Goal: Obtain resource: Obtain resource

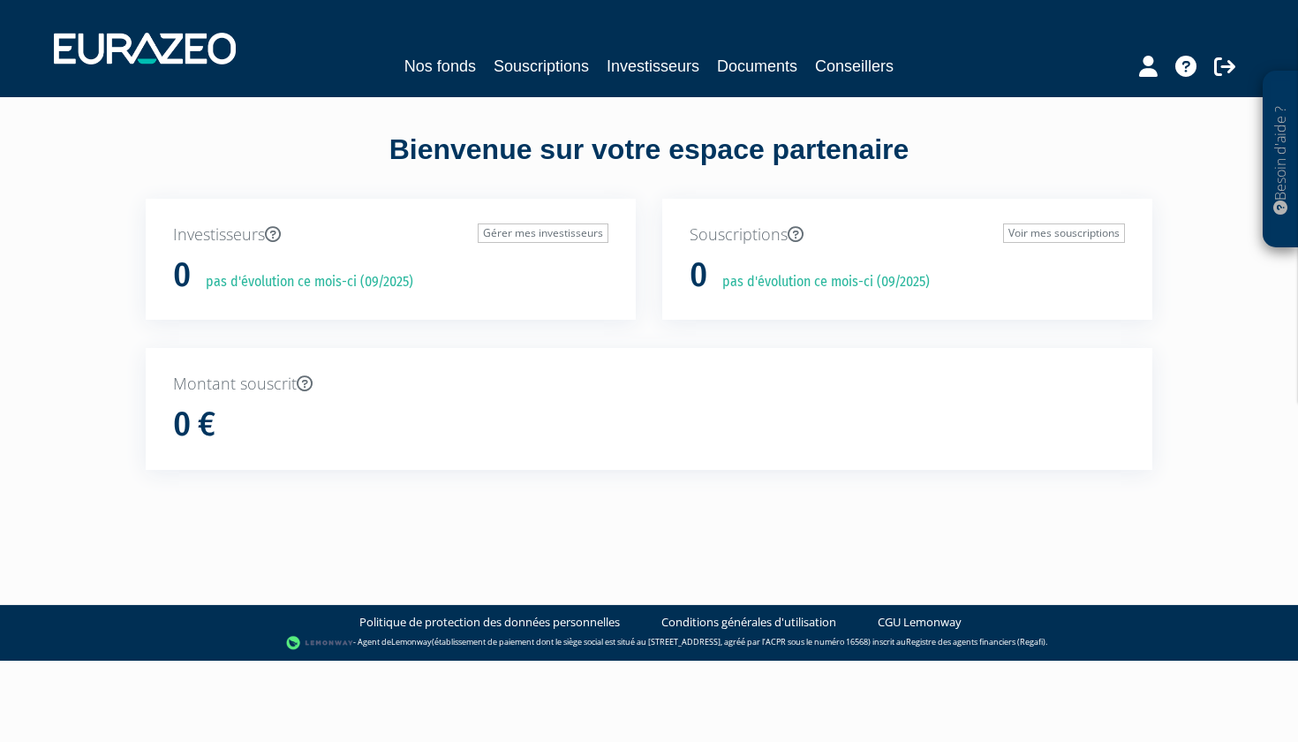
click at [449, 65] on link "Nos fonds" at bounding box center [440, 66] width 72 height 25
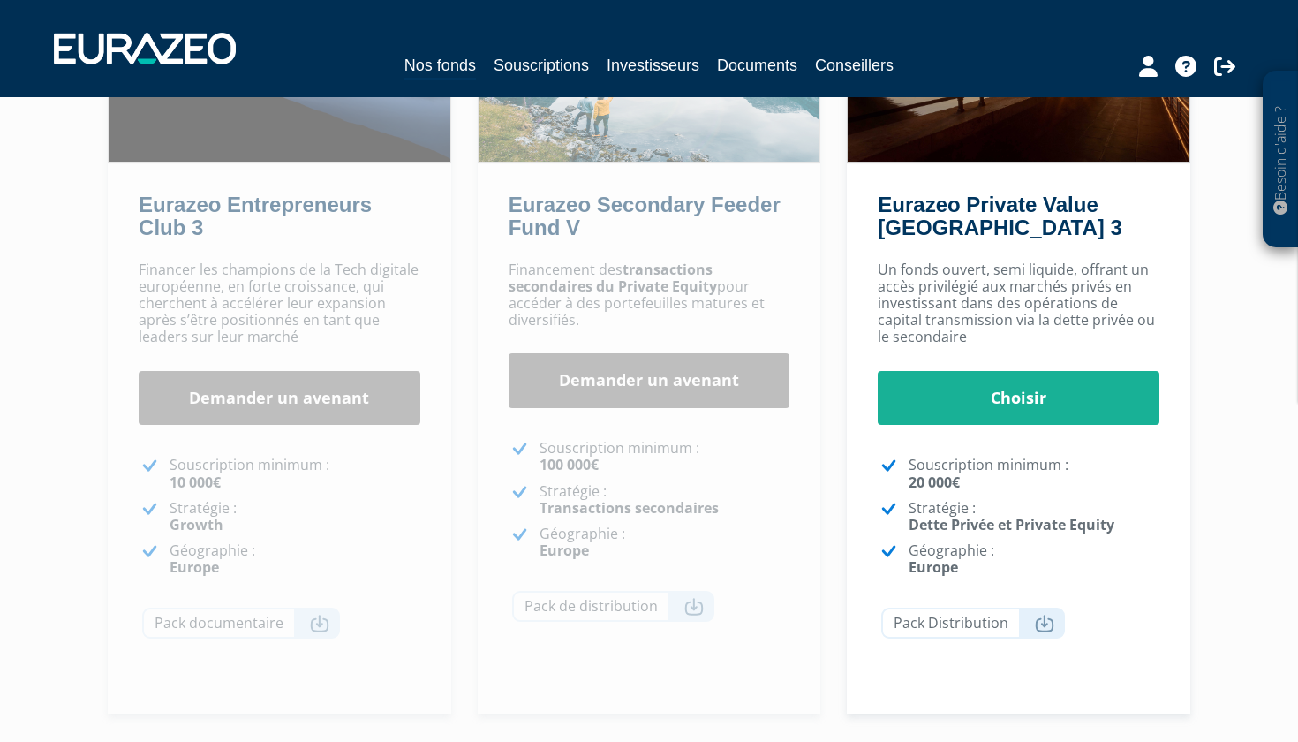
scroll to position [228, 0]
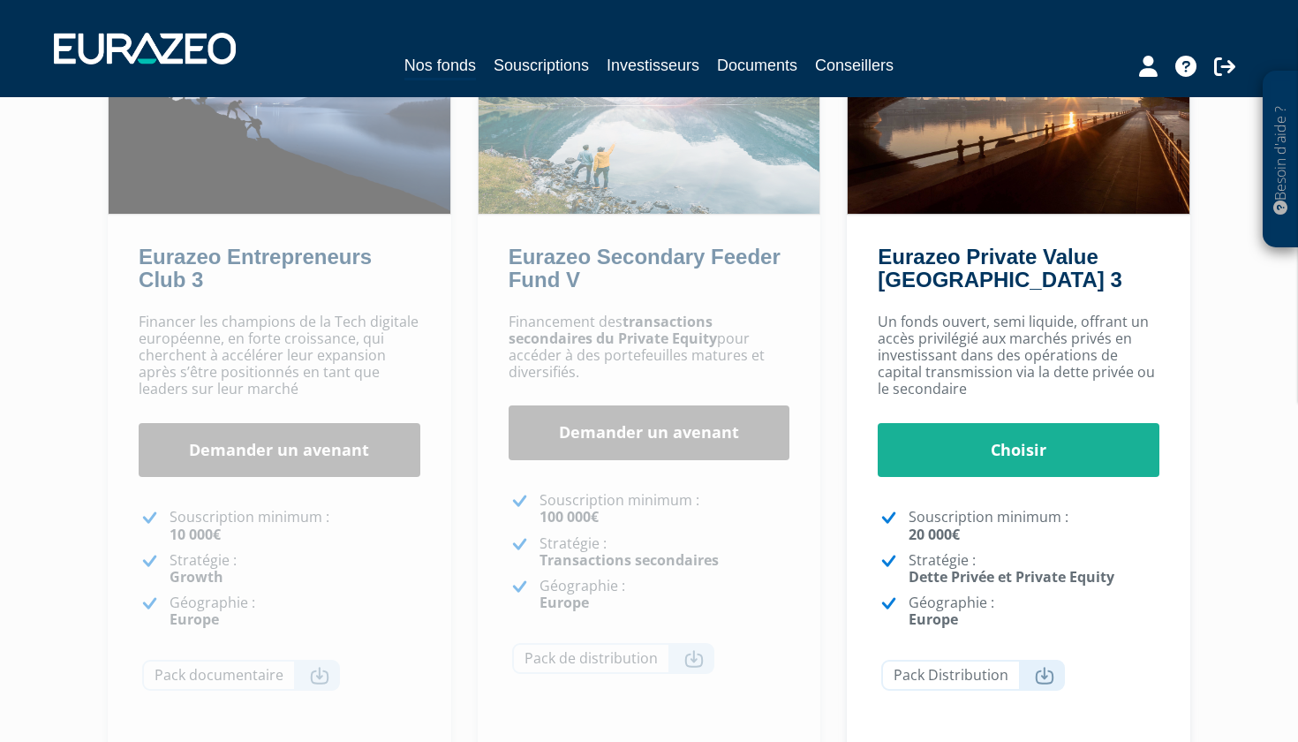
click at [275, 436] on link "Demander un avenant" at bounding box center [280, 450] width 282 height 55
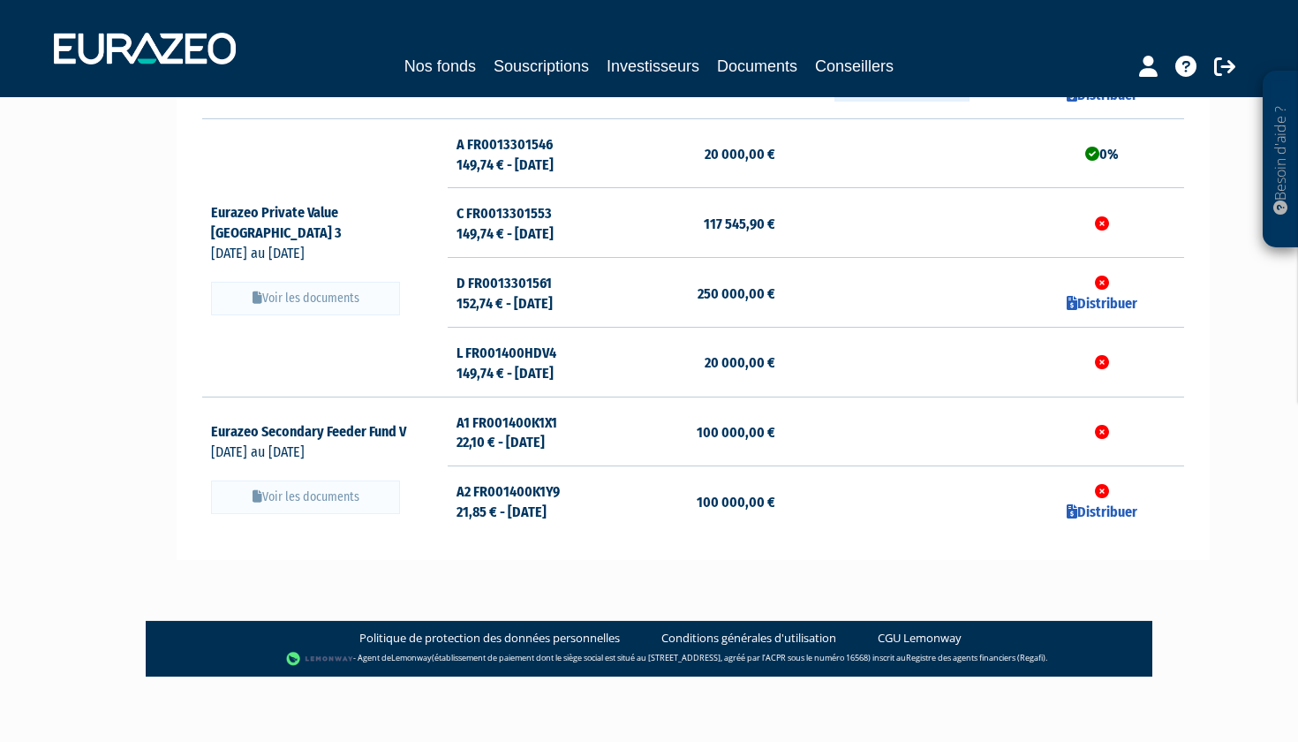
scroll to position [335, 0]
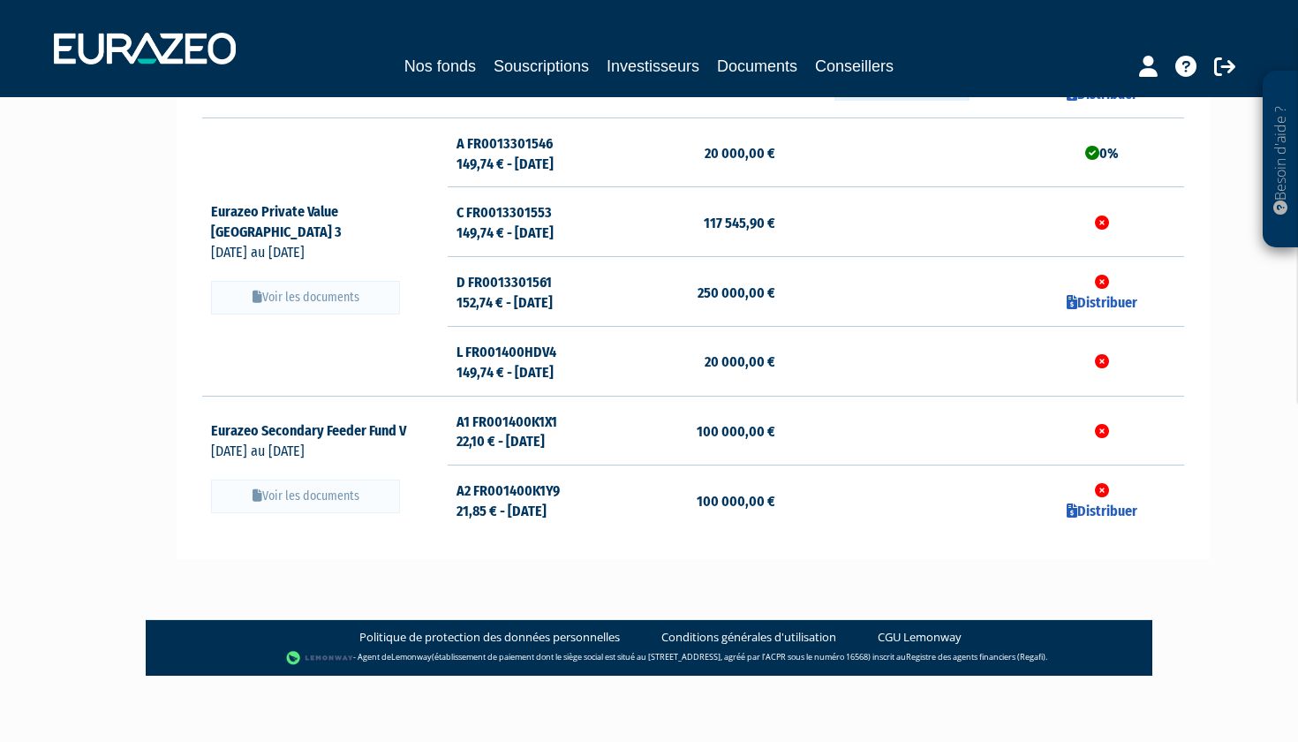
click at [486, 142] on td "A FR0013301546 149,74 € - [DATE]" at bounding box center [529, 152] width 163 height 70
click at [319, 281] on button "Voir les documents" at bounding box center [305, 298] width 189 height 34
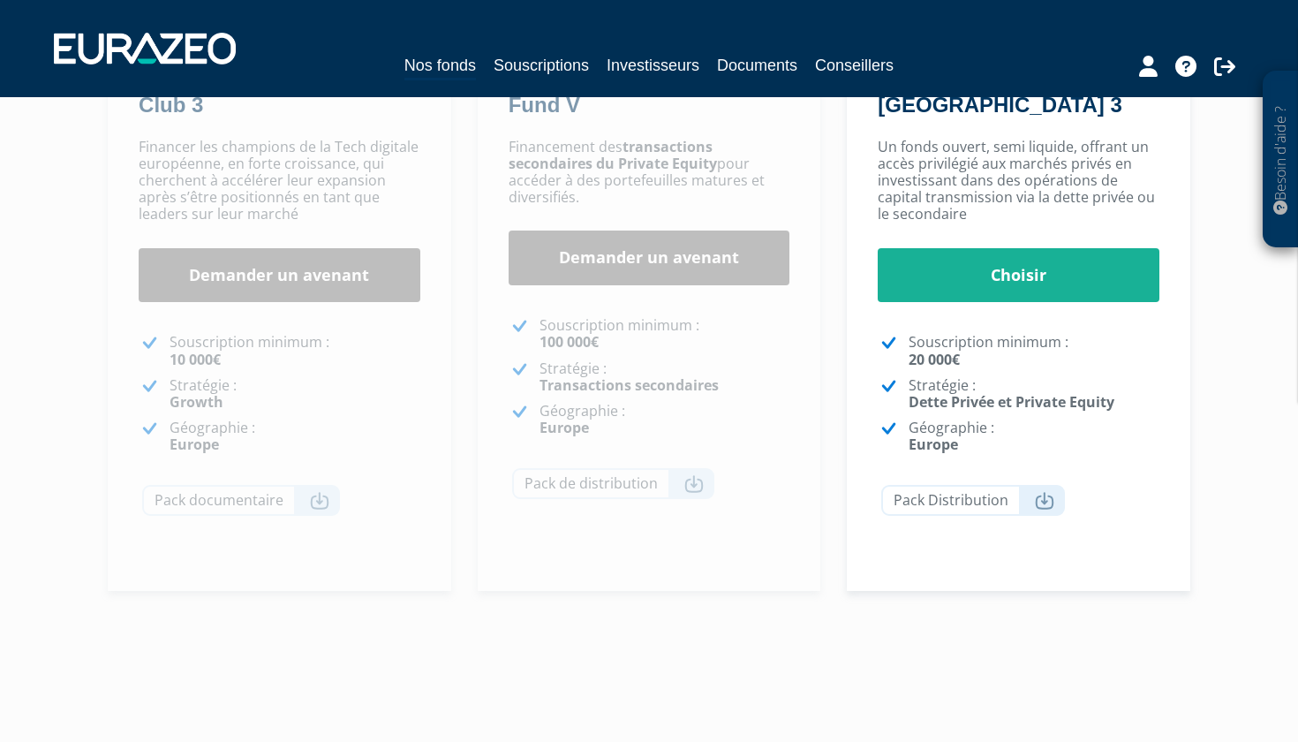
scroll to position [338, 0]
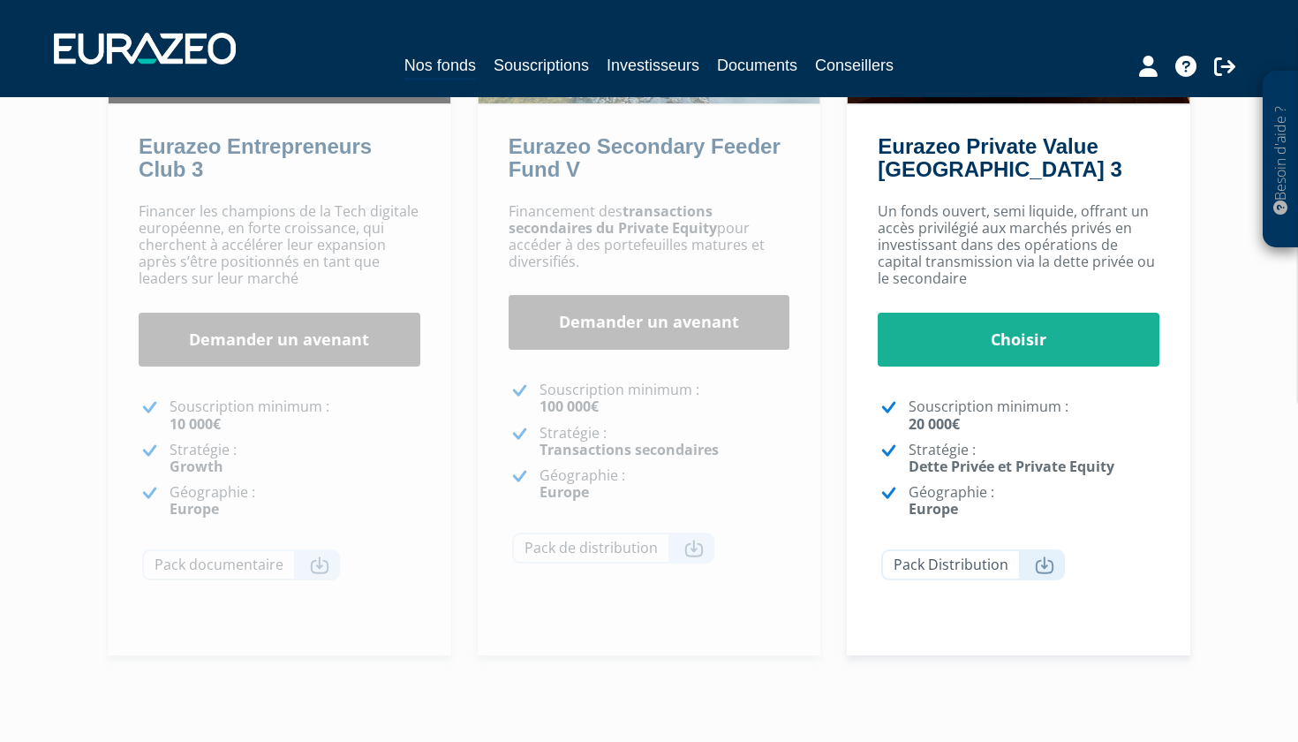
click at [1051, 563] on icon at bounding box center [1044, 565] width 19 height 18
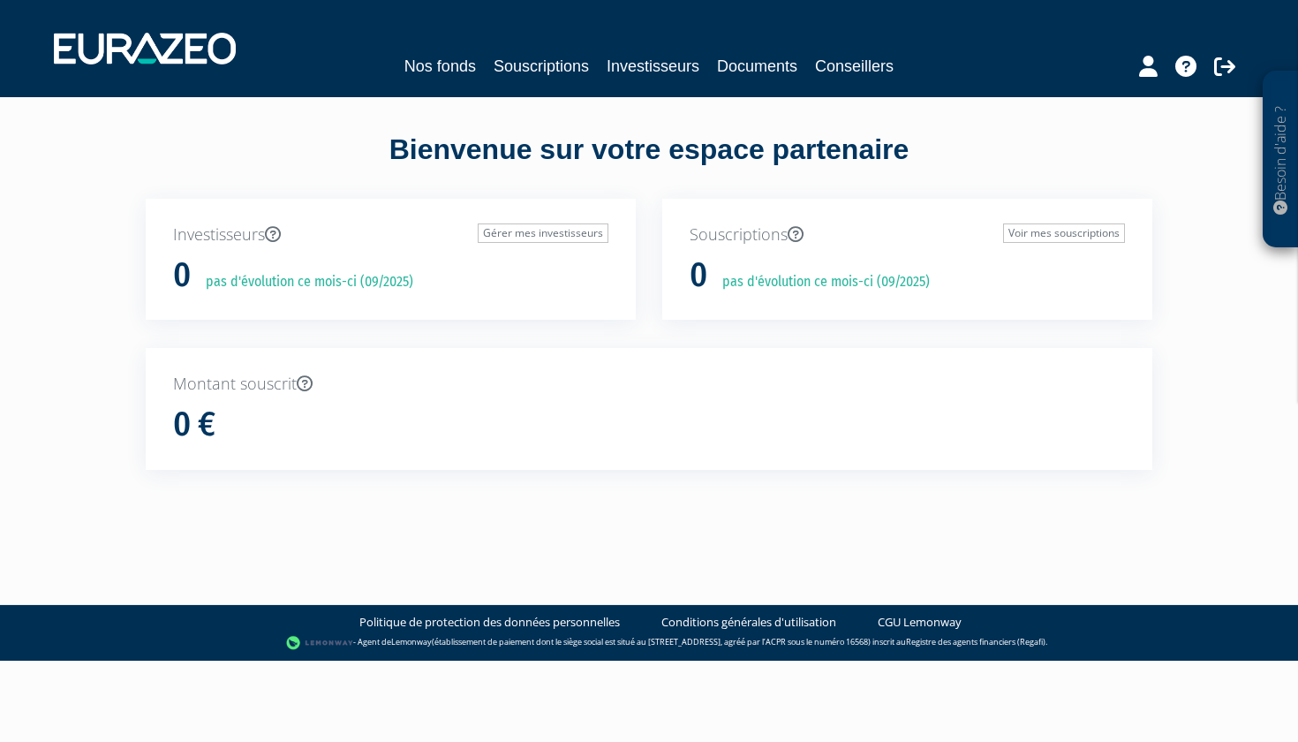
click at [748, 59] on link "Documents" at bounding box center [757, 66] width 80 height 25
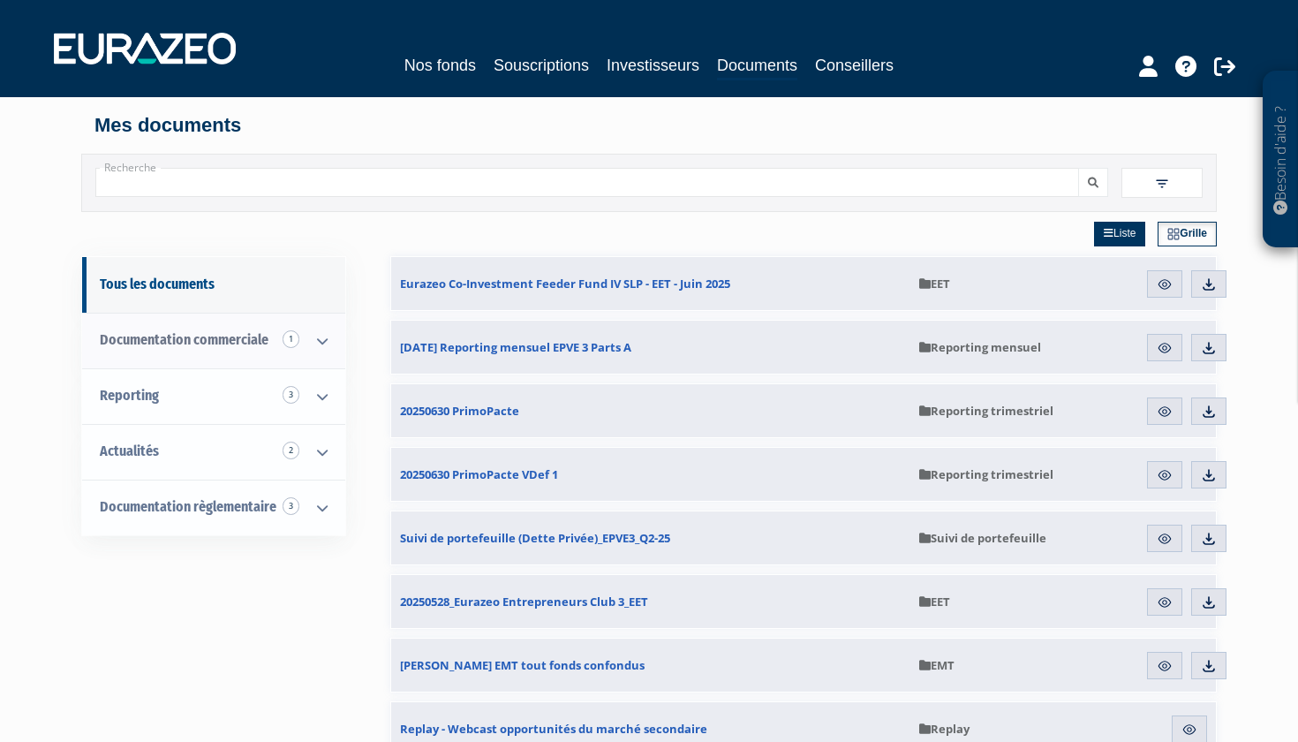
click at [322, 336] on icon at bounding box center [322, 341] width 46 height 55
click at [324, 327] on icon at bounding box center [322, 341] width 46 height 55
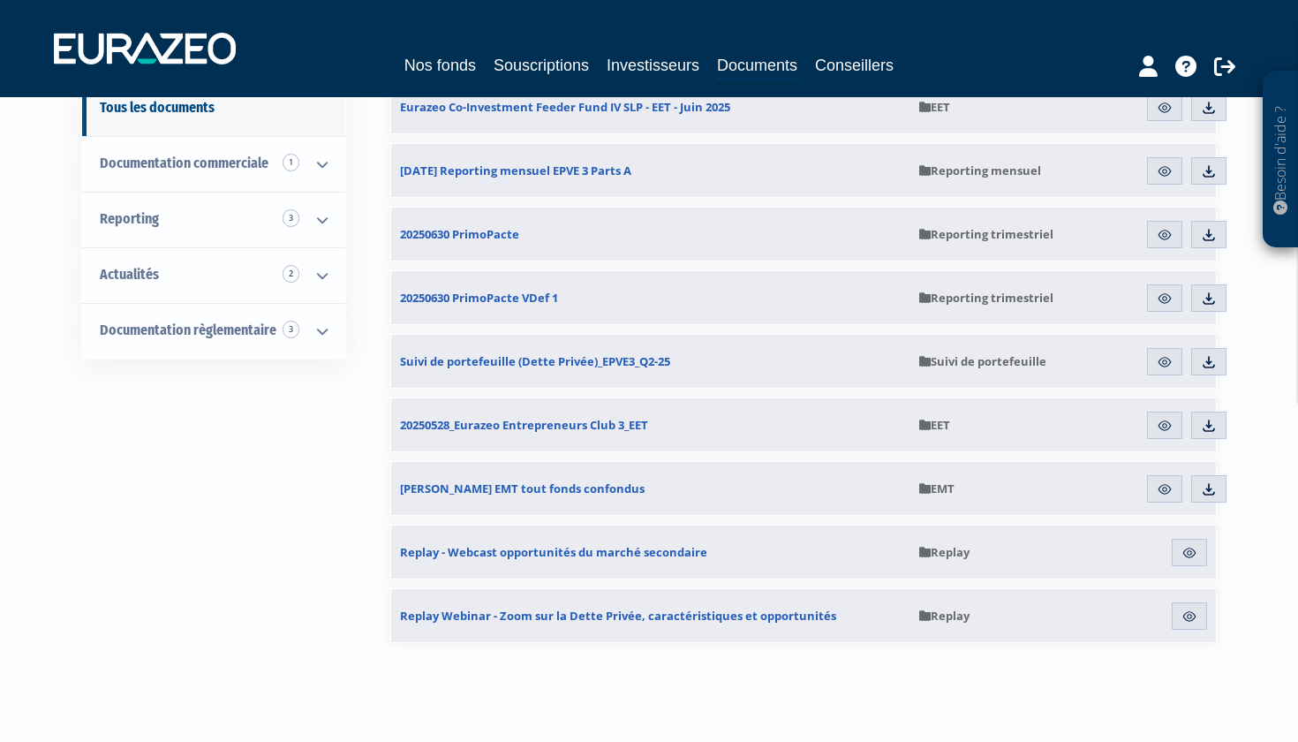
scroll to position [167, 0]
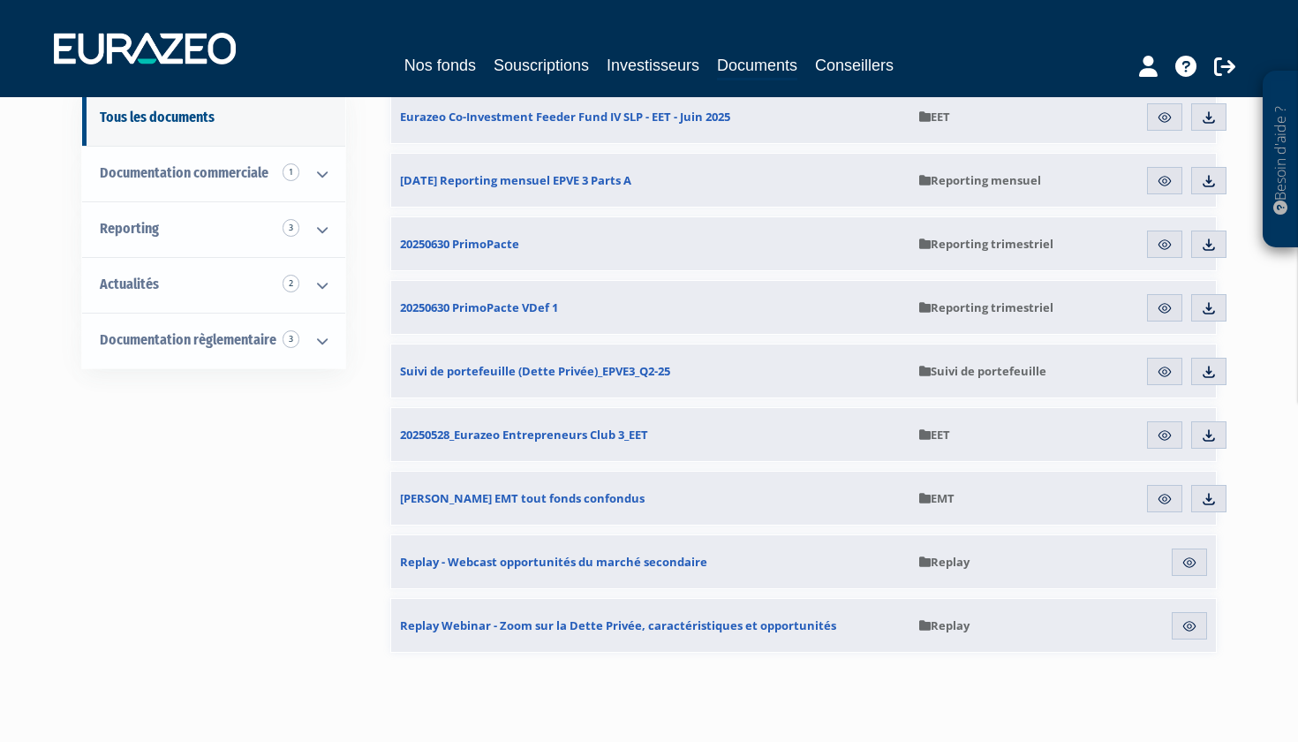
click at [1171, 368] on img at bounding box center [1165, 372] width 16 height 16
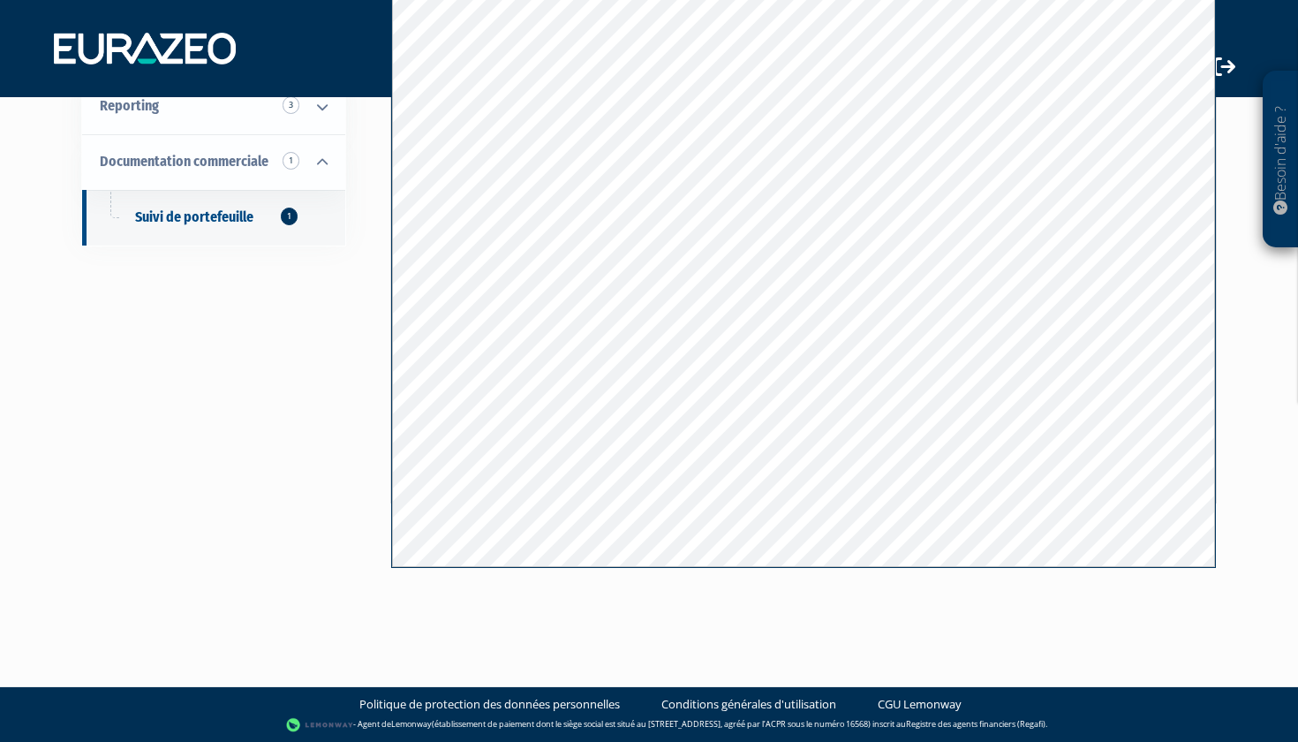
scroll to position [245, 0]
